Goal: Task Accomplishment & Management: Manage account settings

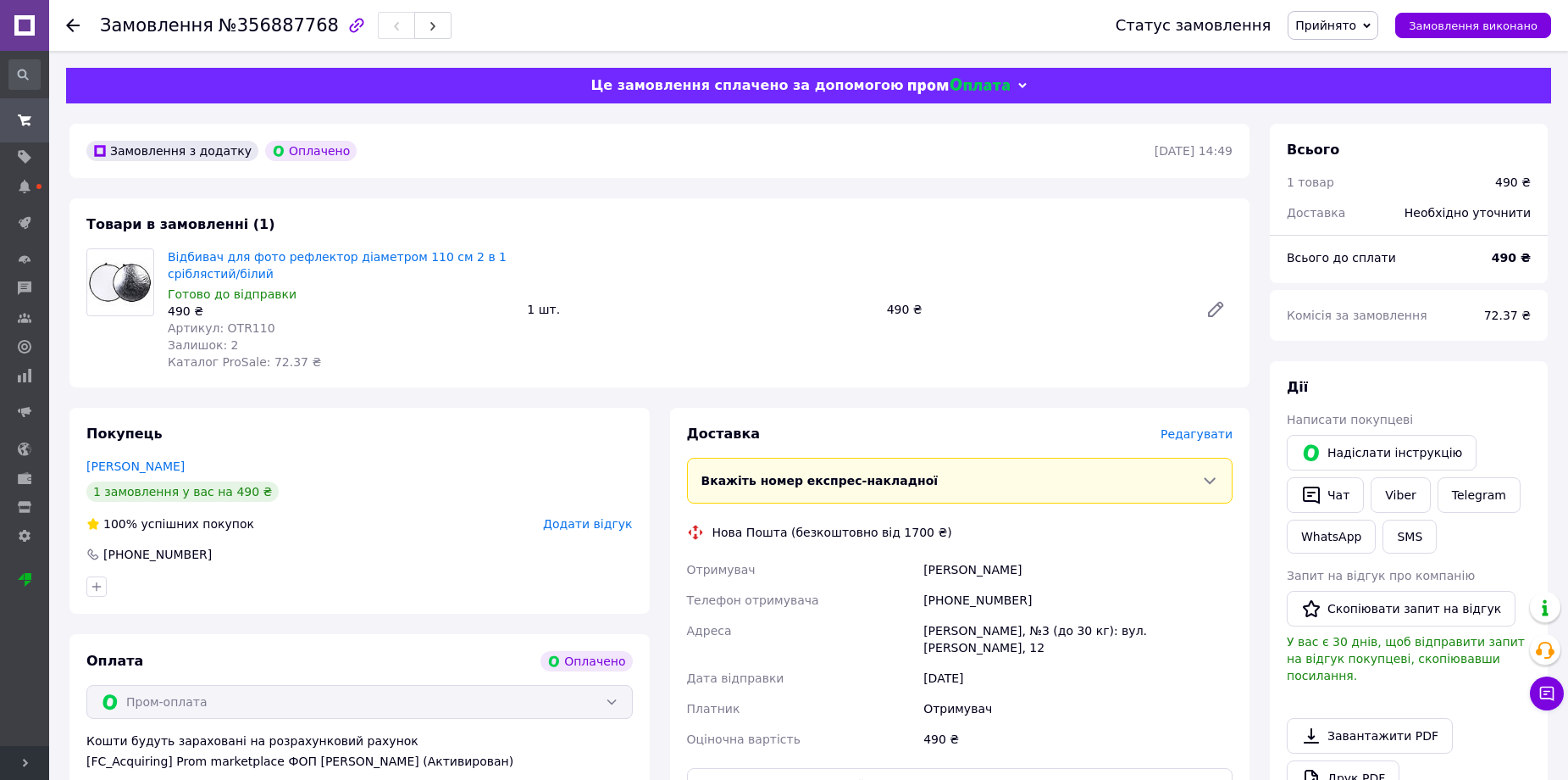
click at [1215, 429] on span "Редагувати" at bounding box center [1196, 433] width 72 height 13
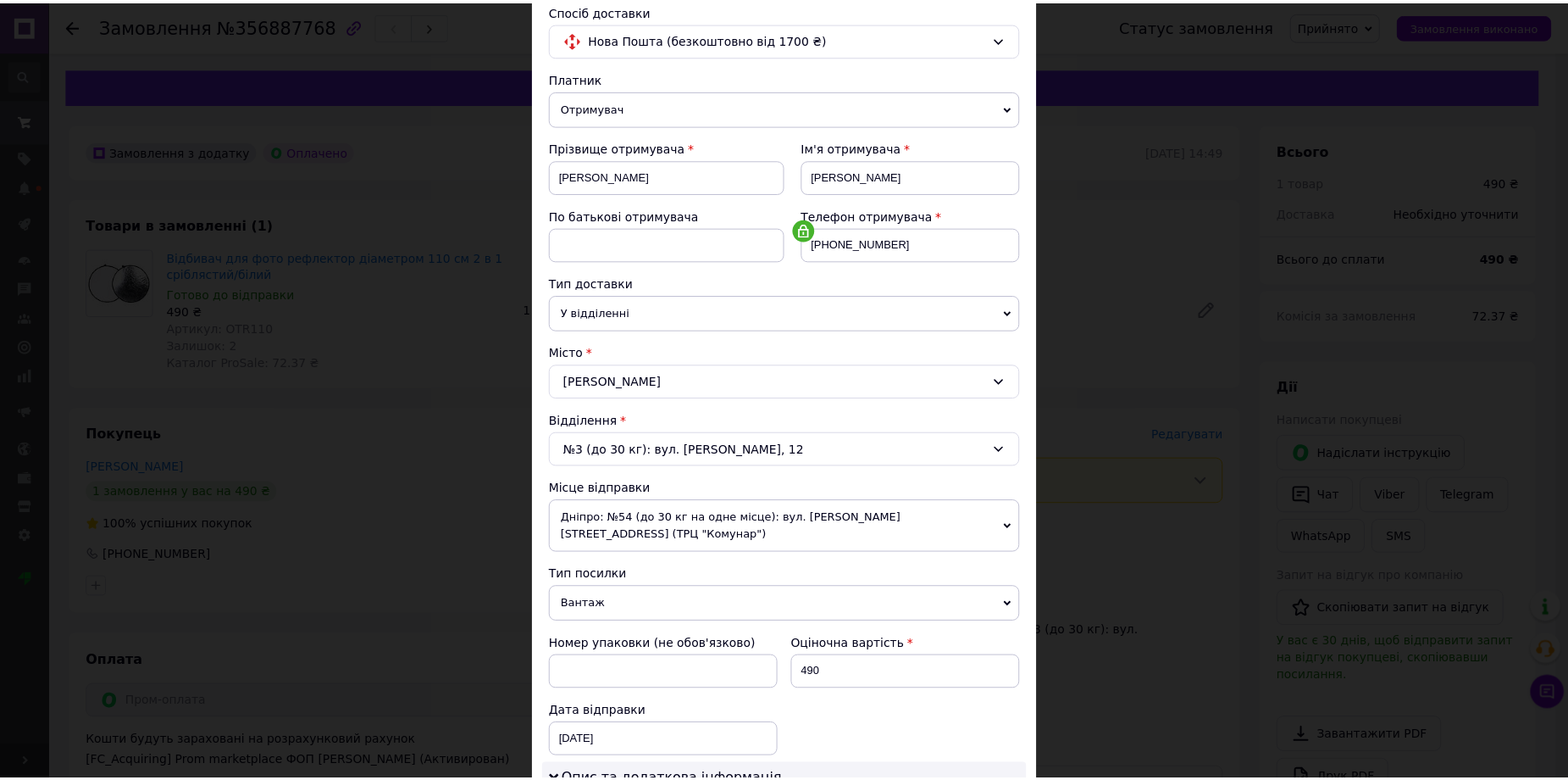
scroll to position [509, 0]
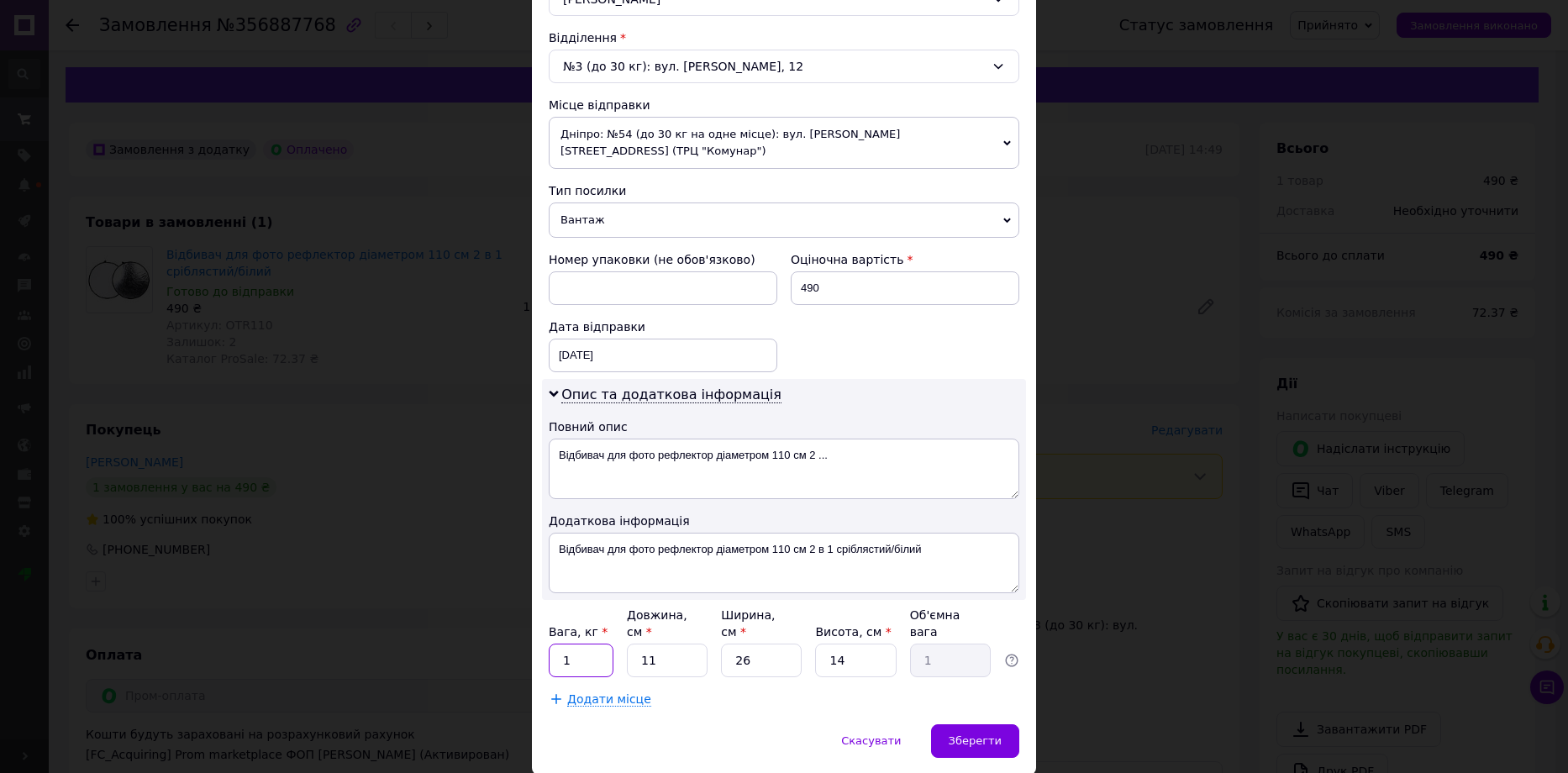
click at [571, 643] on input "1" at bounding box center [581, 660] width 65 height 33
type input "2"
type input "3"
type input "0.27"
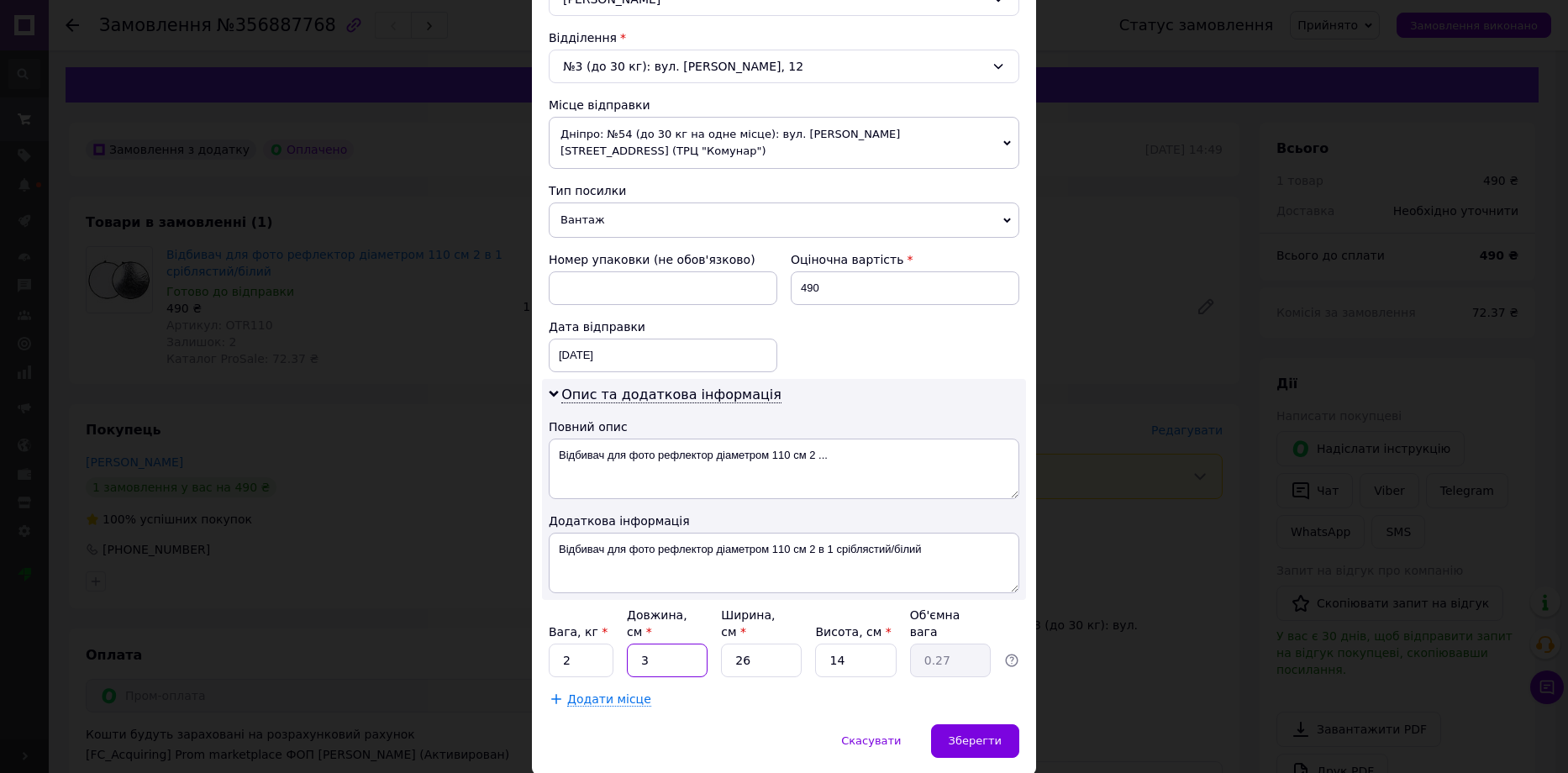
type input "39"
type input "3.55"
type input "3"
type input "0.27"
type input "4"
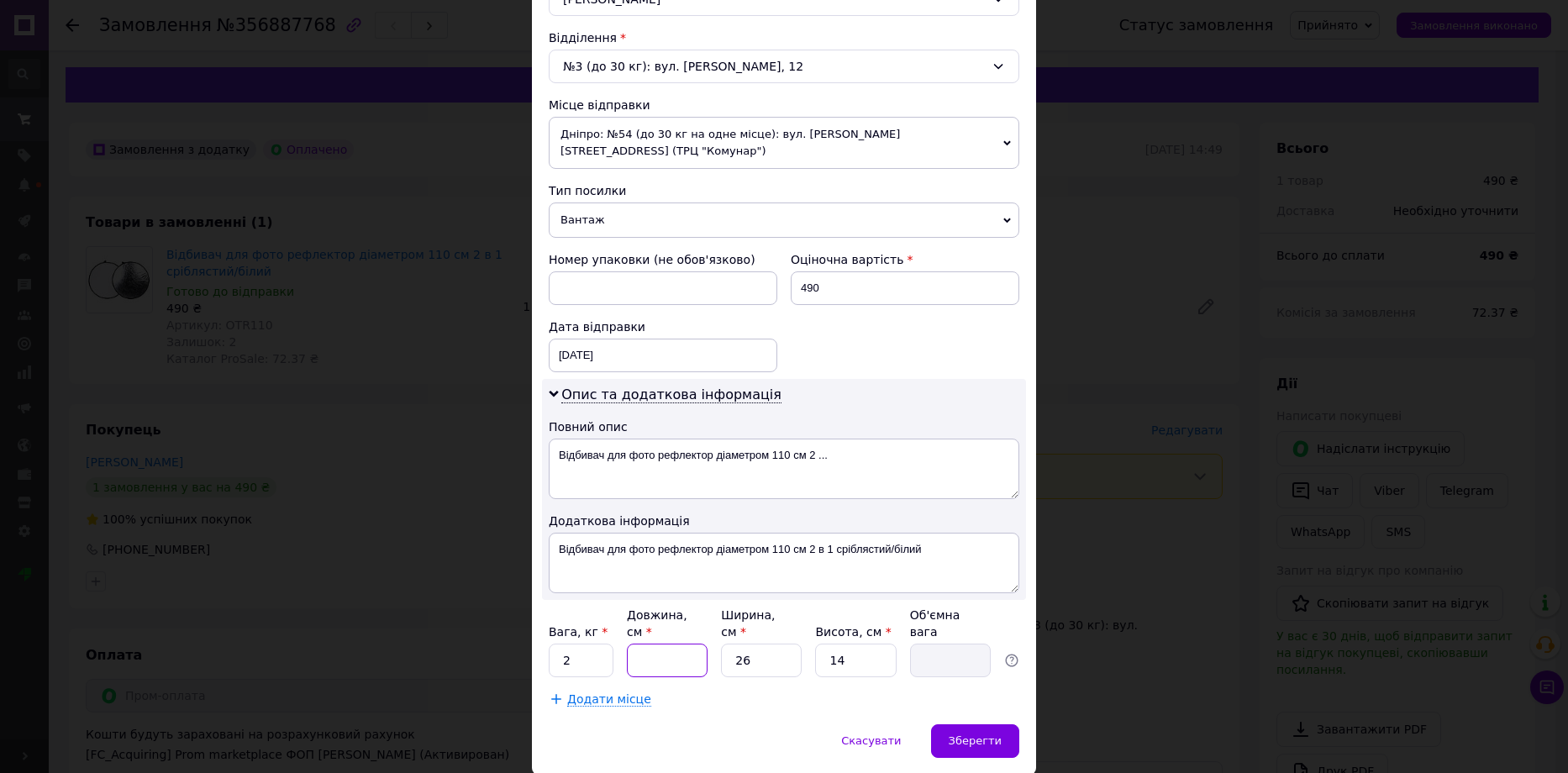
type input "0.36"
type input "42"
type input "3.82"
type input "42"
type input "3"
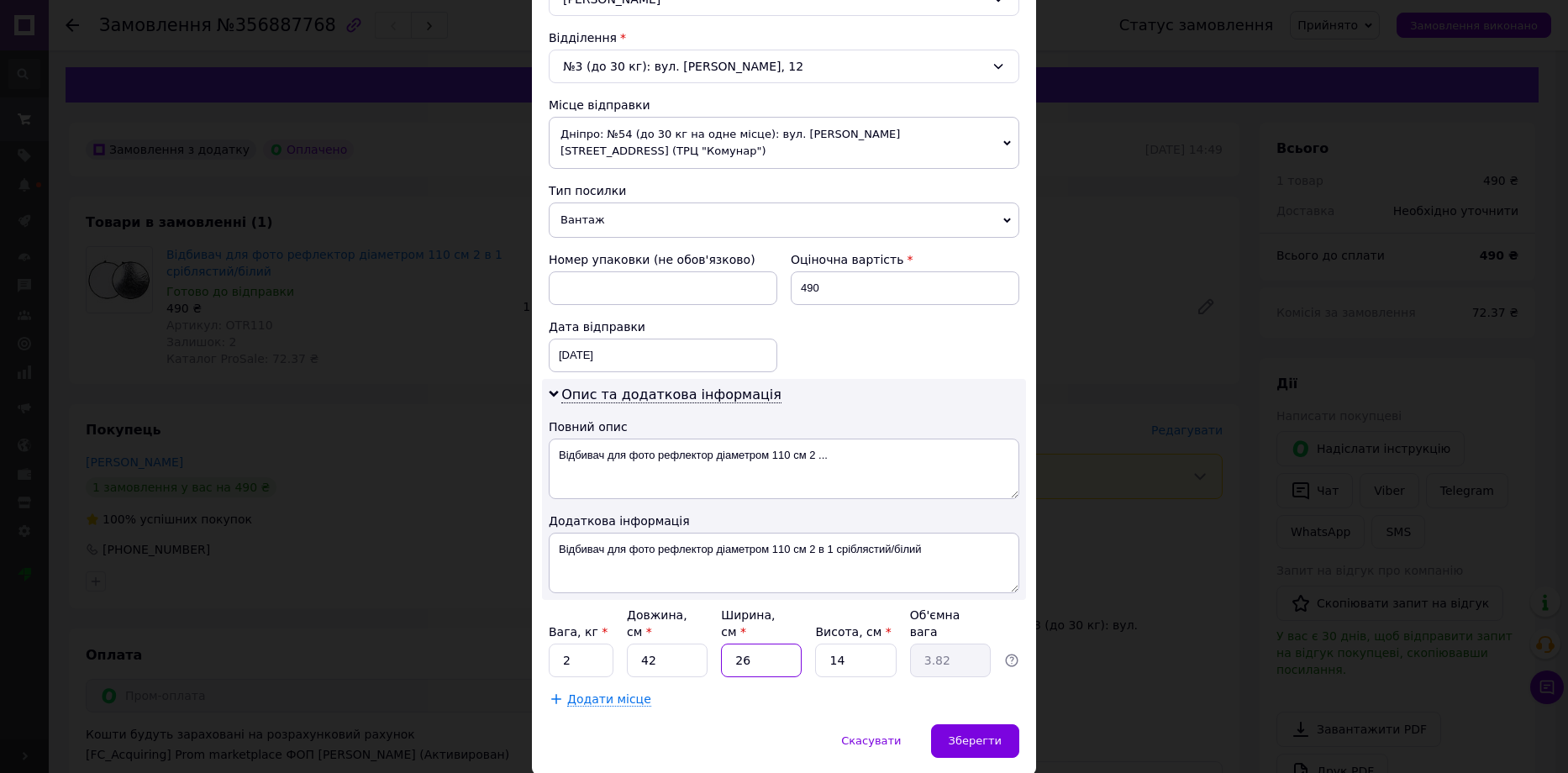
type input "0.44"
type input "39"
type input "5.73"
type input "39"
type input "5"
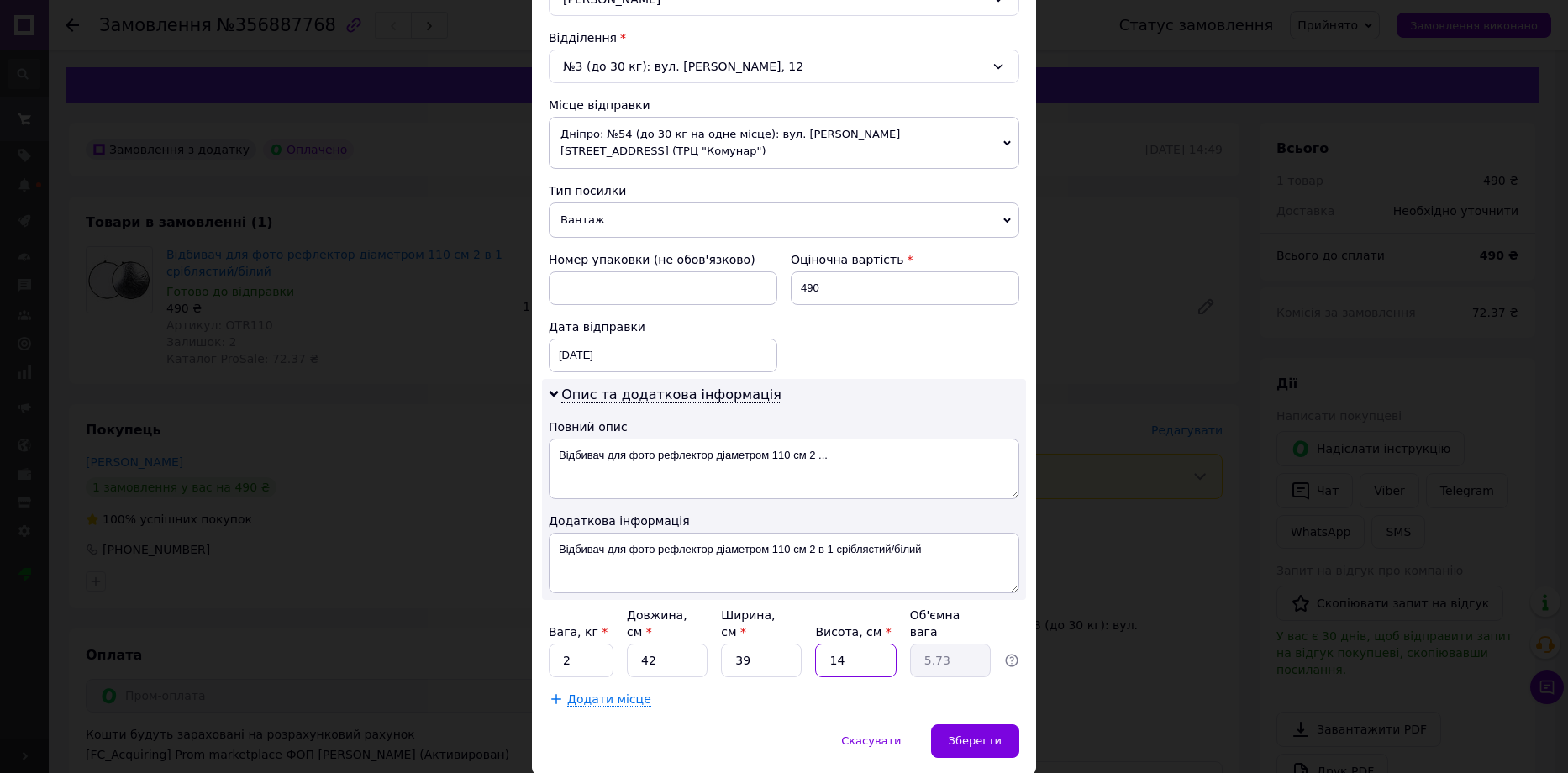
type input "2.05"
type input "3"
type input "1.23"
type input "3"
click at [988, 734] on span "Зберегти" at bounding box center [976, 740] width 53 height 12
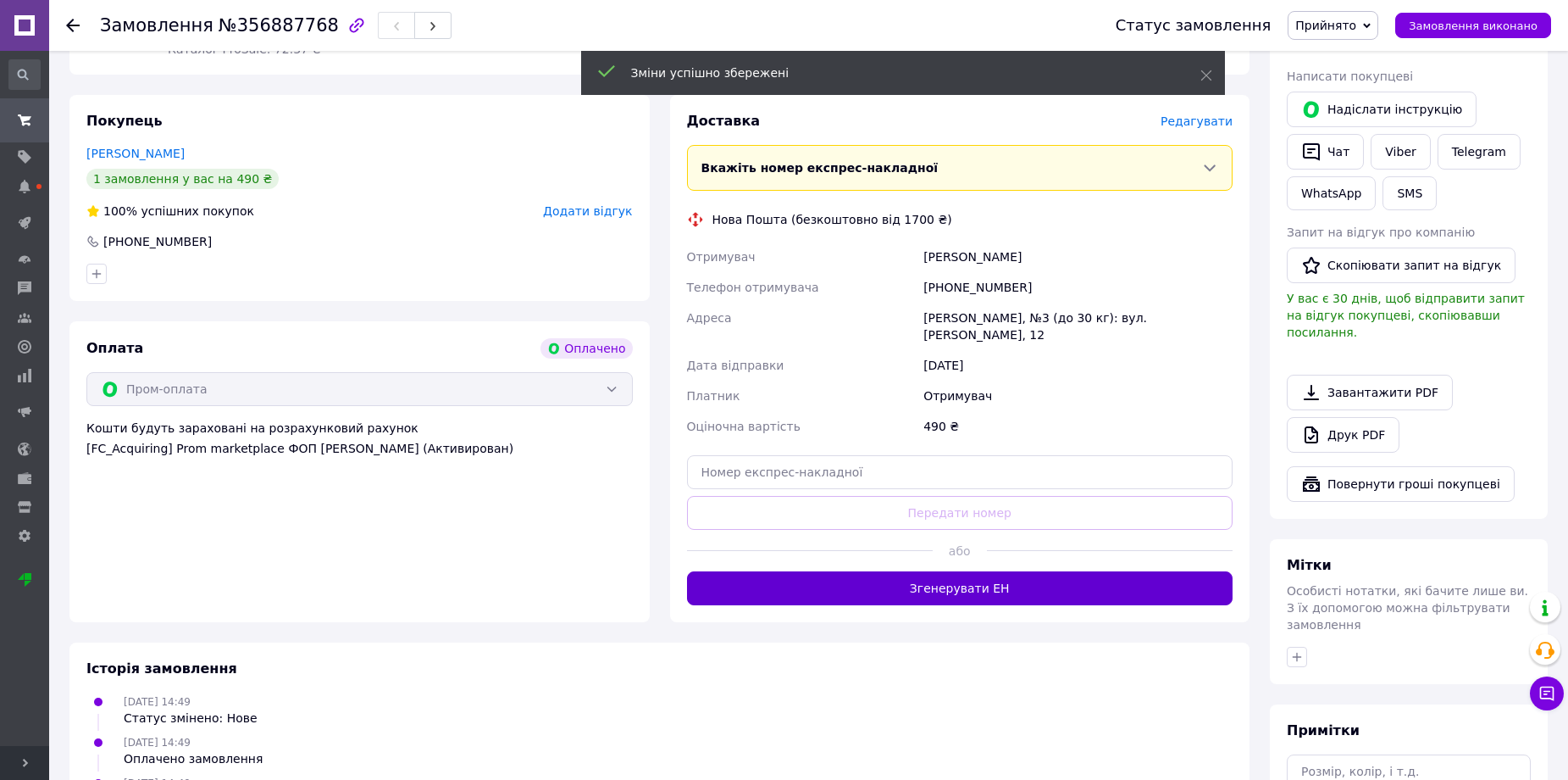
scroll to position [339, 0]
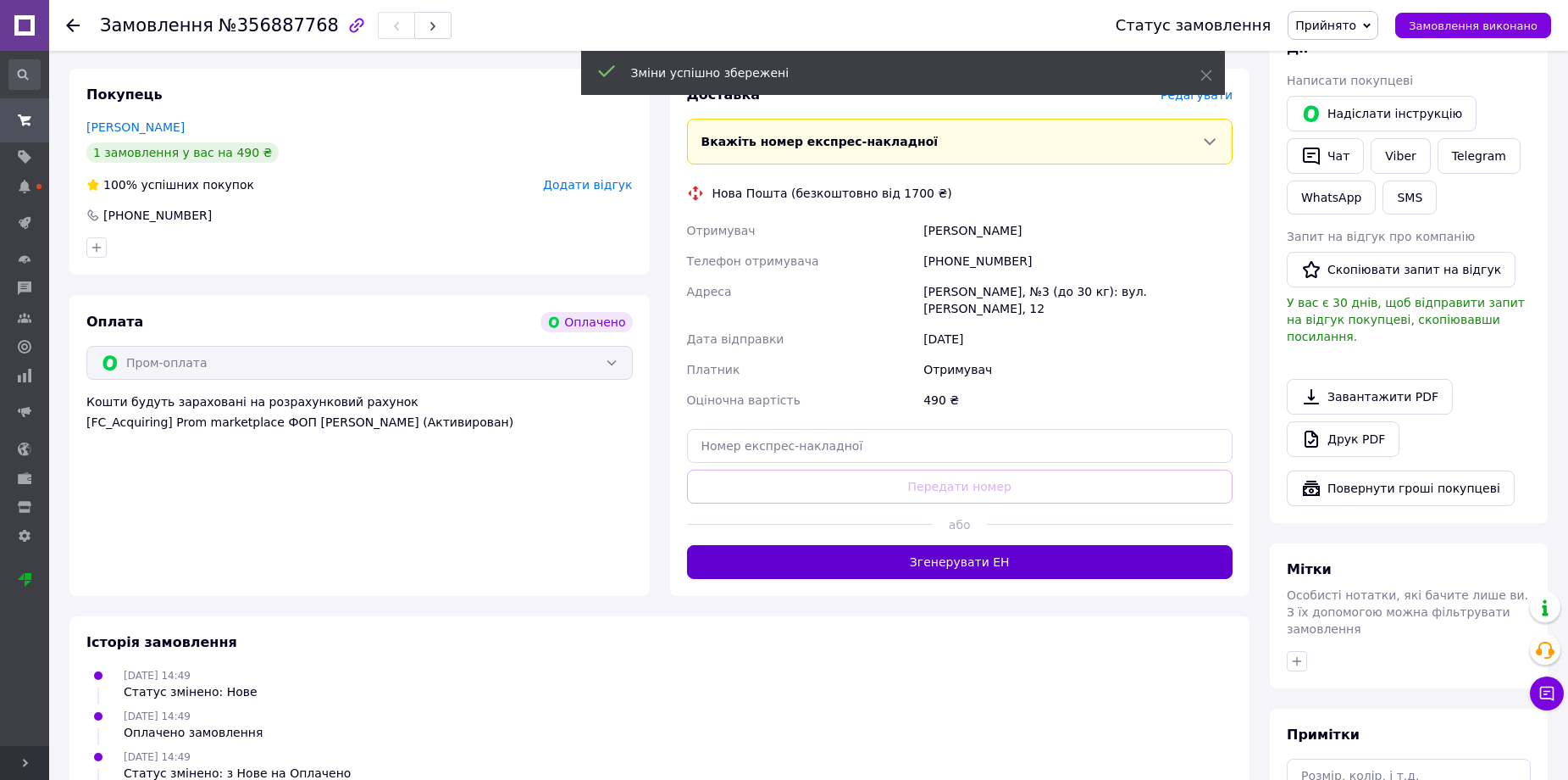
click at [1009, 545] on button "Згенерувати ЕН" at bounding box center [959, 562] width 547 height 34
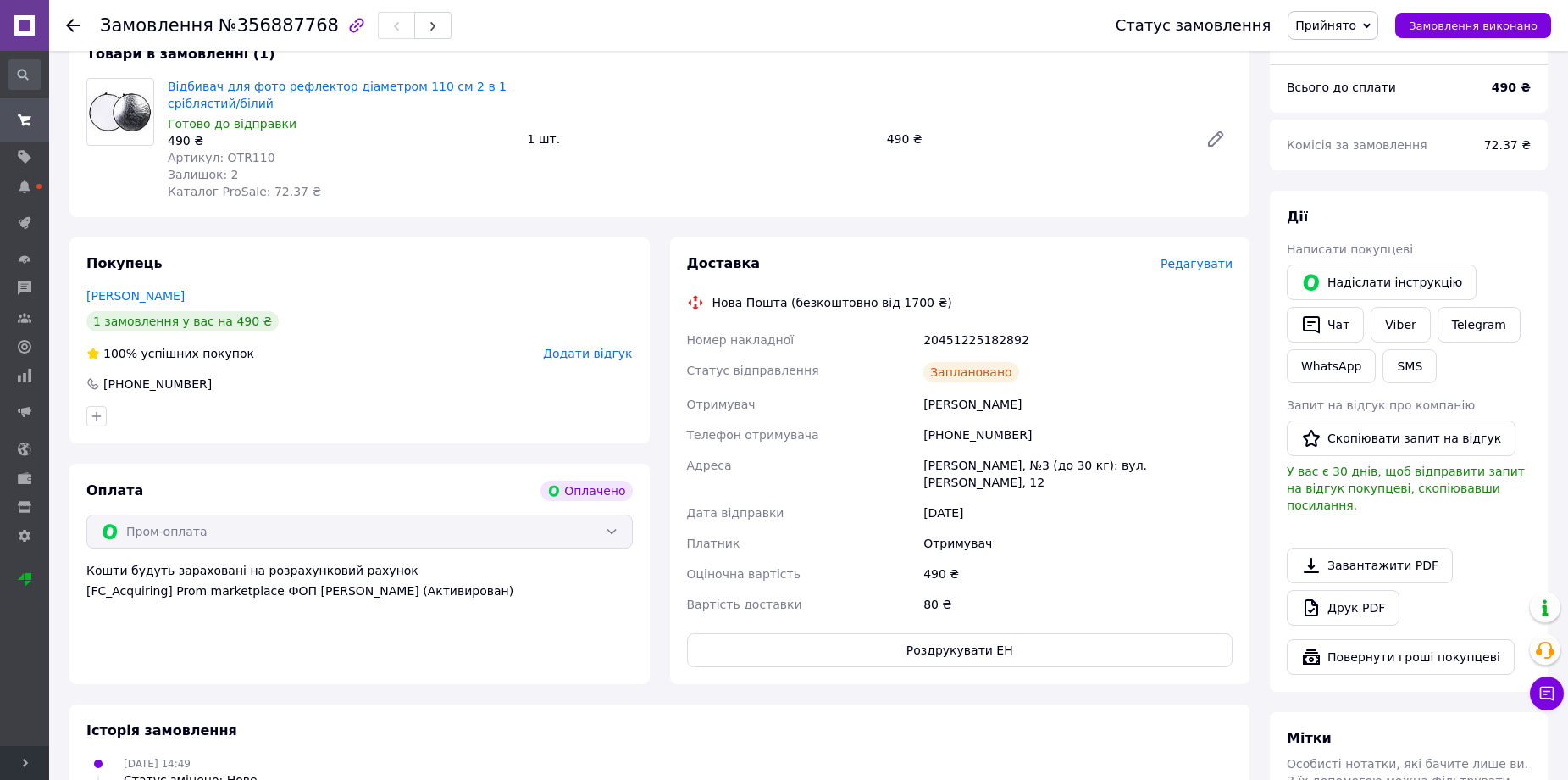
scroll to position [169, 0]
